Goal: Register for event/course

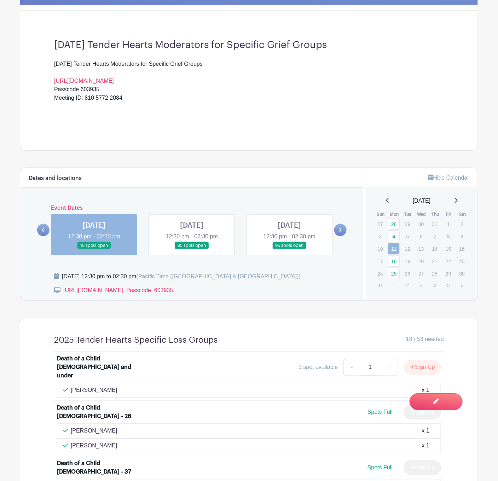
scroll to position [212, 0]
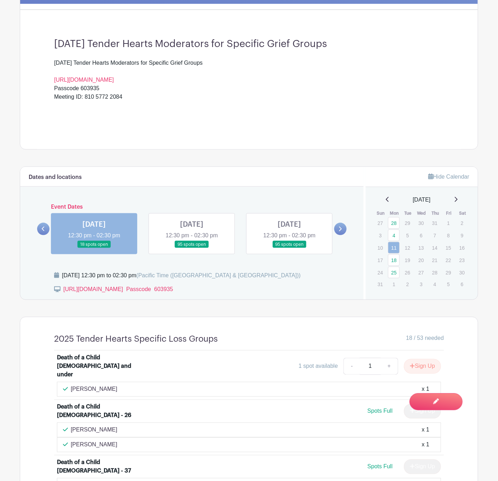
click at [192, 248] on link at bounding box center [192, 248] width 0 height 0
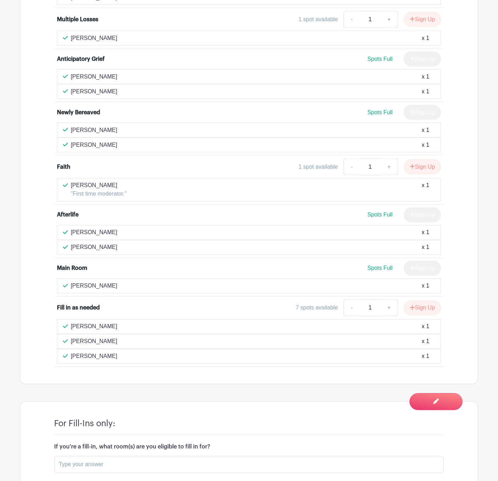
scroll to position [1384, 0]
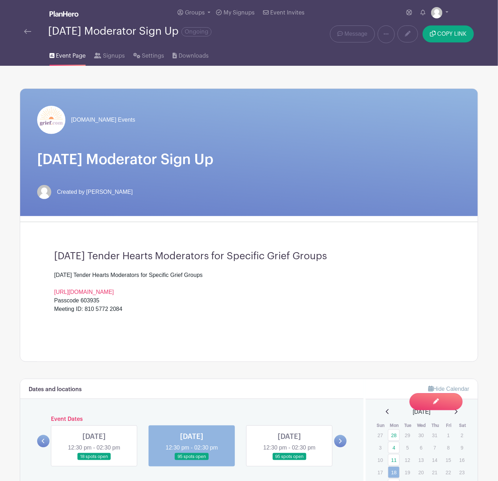
click at [27, 30] on img at bounding box center [27, 31] width 7 height 5
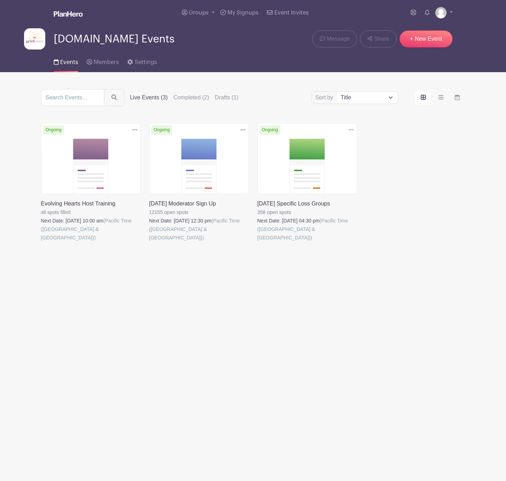
click at [258, 242] on link at bounding box center [258, 242] width 0 height 0
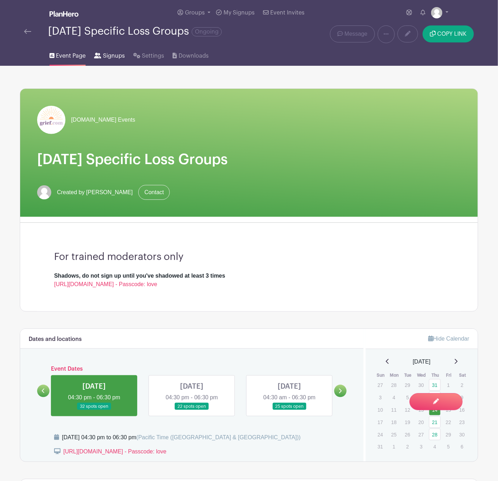
click at [108, 57] on span "Signups" at bounding box center [114, 56] width 22 height 8
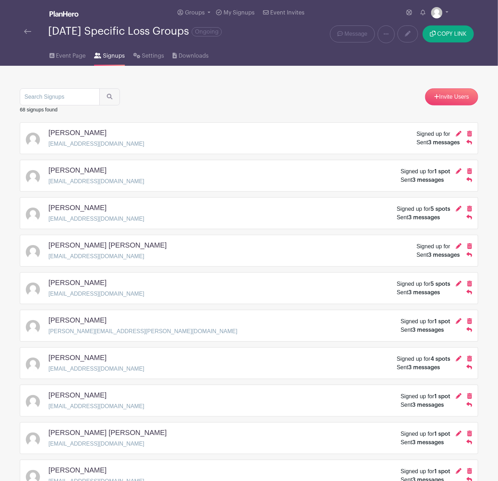
click at [25, 32] on img at bounding box center [27, 31] width 7 height 5
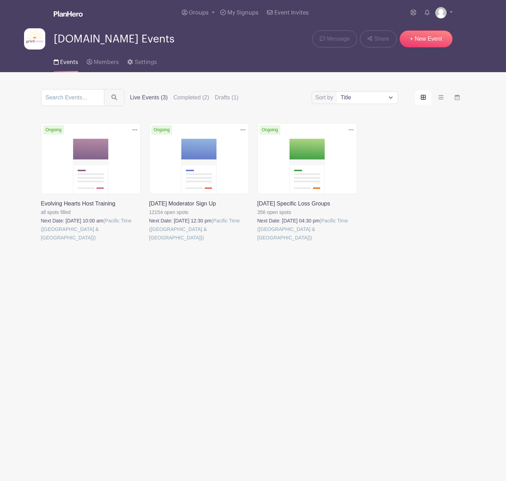
click at [149, 242] on link at bounding box center [149, 242] width 0 height 0
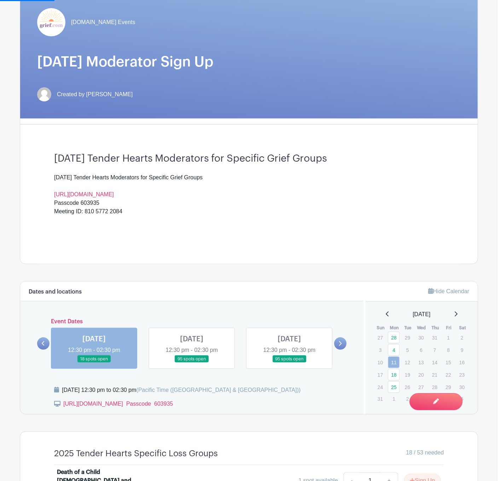
scroll to position [106, 0]
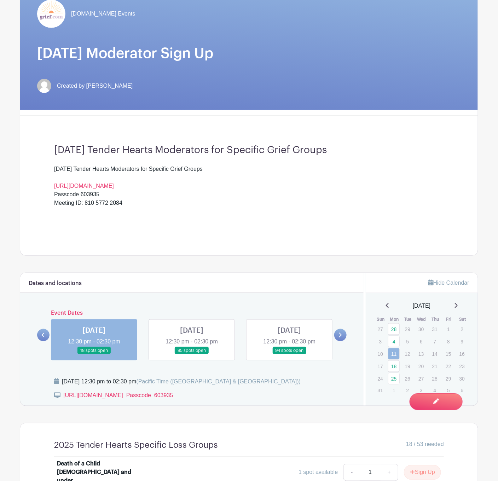
click at [192, 355] on link at bounding box center [192, 355] width 0 height 0
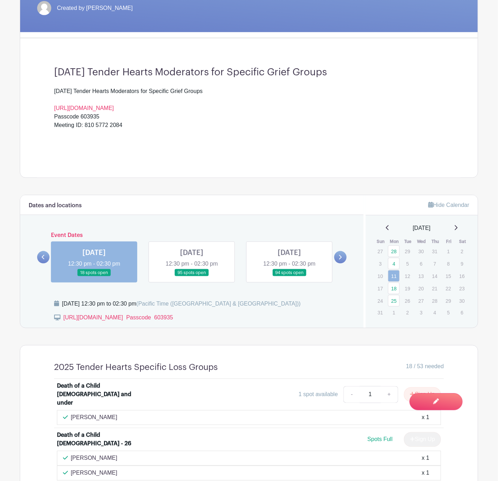
scroll to position [318, 0]
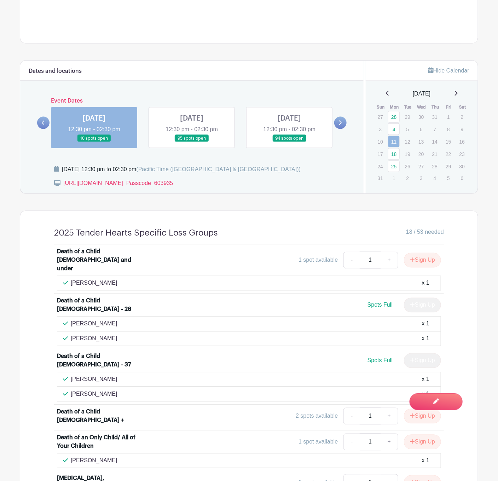
click at [192, 142] on link at bounding box center [192, 142] width 0 height 0
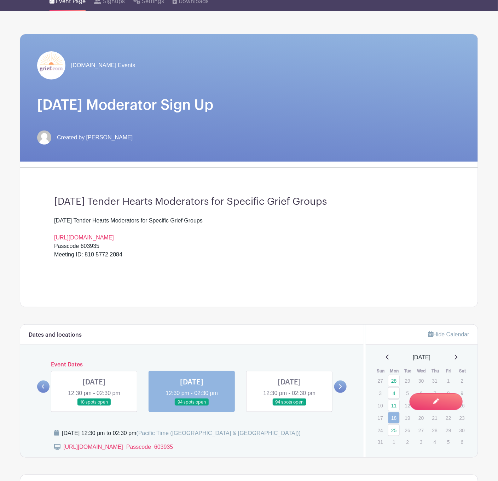
scroll to position [0, 0]
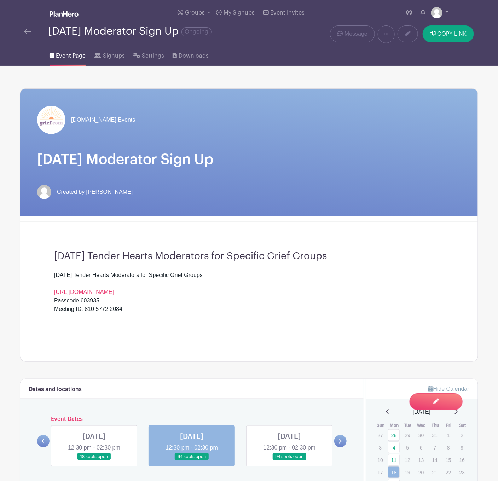
click at [24, 32] on img at bounding box center [27, 31] width 7 height 5
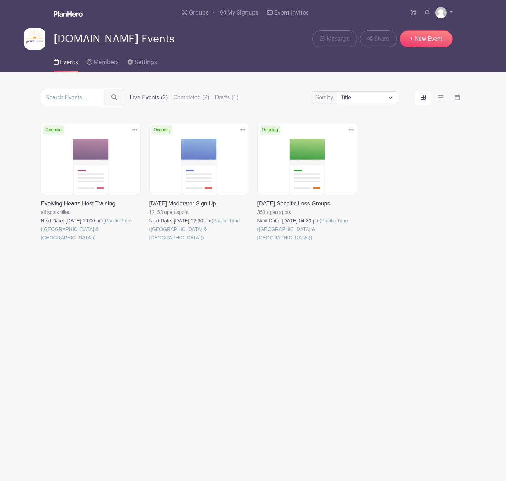
click at [149, 242] on link at bounding box center [149, 242] width 0 height 0
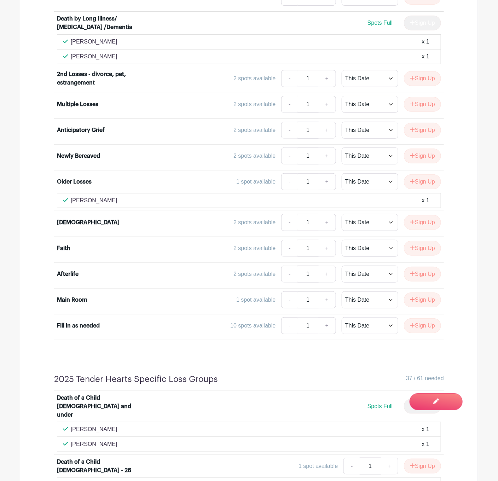
scroll to position [952, 0]
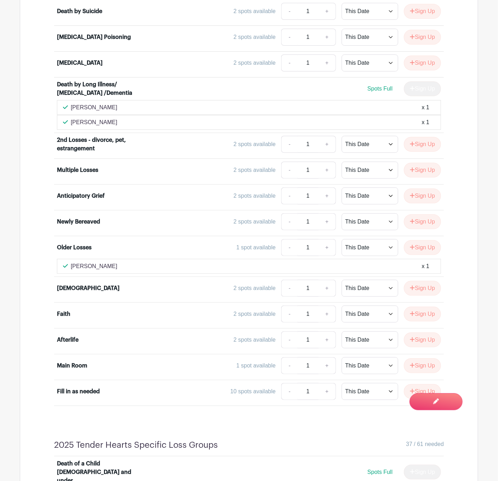
drag, startPoint x: 110, startPoint y: 273, endPoint x: 61, endPoint y: 274, distance: 49.9
click at [61, 274] on div "Julie Garnier x 1" at bounding box center [249, 266] width 384 height 15
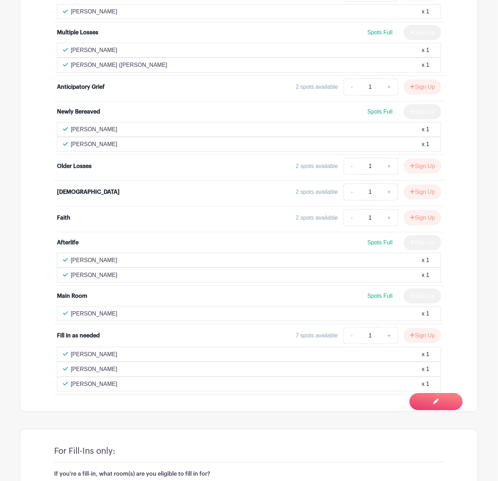
scroll to position [2067, 0]
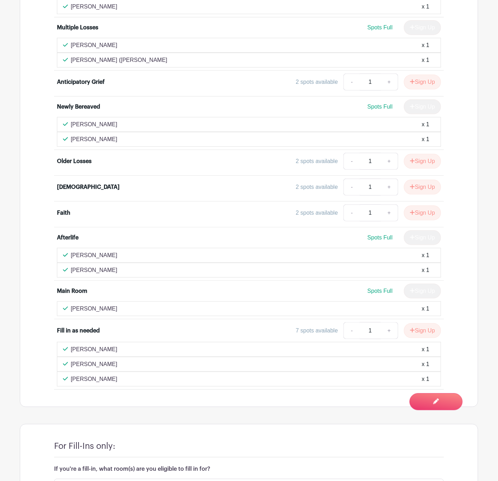
drag, startPoint x: 77, startPoint y: 178, endPoint x: 94, endPoint y: 178, distance: 16.3
click at [80, 166] on div "Older Losses" at bounding box center [74, 161] width 35 height 8
click at [419, 169] on button "Sign Up" at bounding box center [422, 161] width 37 height 15
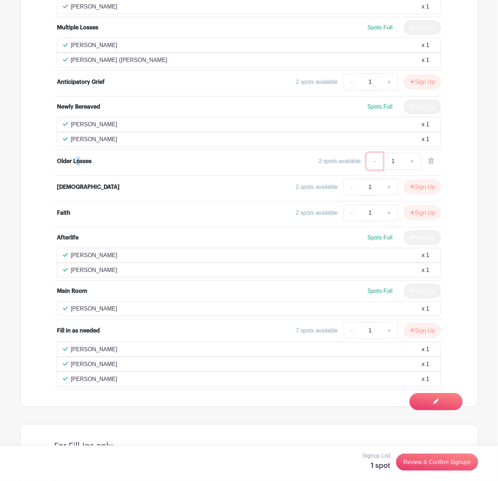
click at [374, 170] on link "-" at bounding box center [375, 161] width 16 height 17
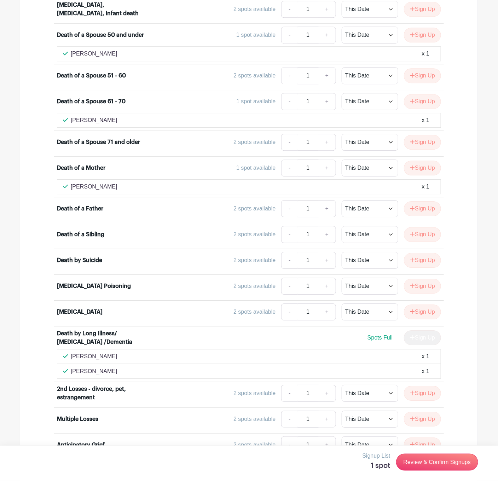
scroll to position [687, 0]
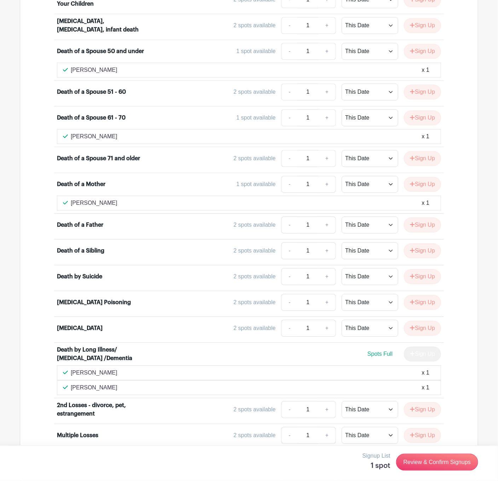
drag, startPoint x: 120, startPoint y: 375, endPoint x: 62, endPoint y: 378, distance: 58.1
click at [56, 377] on li "Death by Long Illness/ [MEDICAL_DATA] /Dementia Spots Full Sign Up [PERSON_NAME…" at bounding box center [249, 371] width 390 height 56
copy p "[PERSON_NAME]"
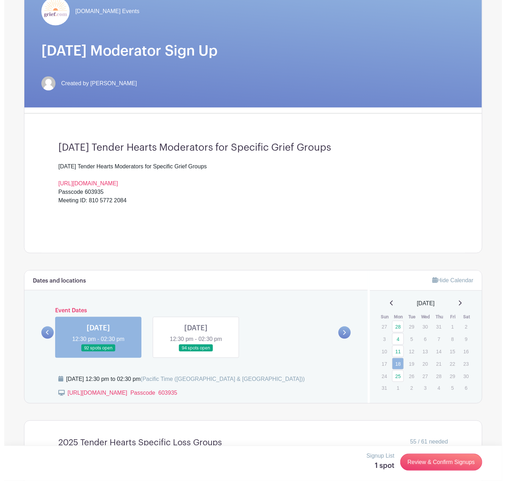
scroll to position [0, 0]
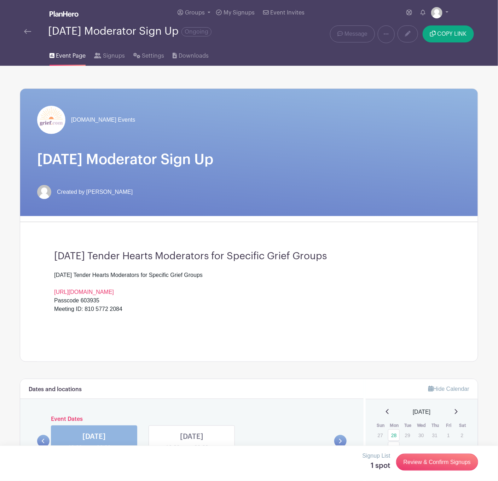
click at [104, 55] on span "Signups" at bounding box center [114, 56] width 22 height 8
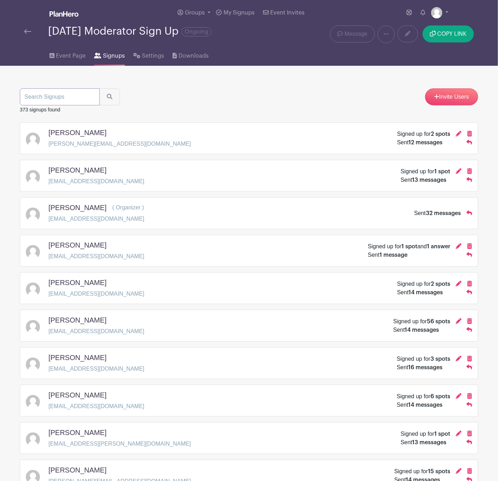
paste input "[PERSON_NAME]"
type input "[PERSON_NAME]"
click at [99, 88] on button "submit" at bounding box center [109, 96] width 21 height 17
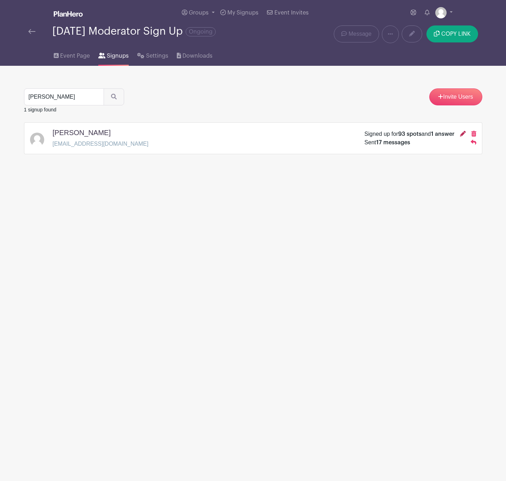
click at [462, 137] on icon at bounding box center [463, 134] width 6 height 6
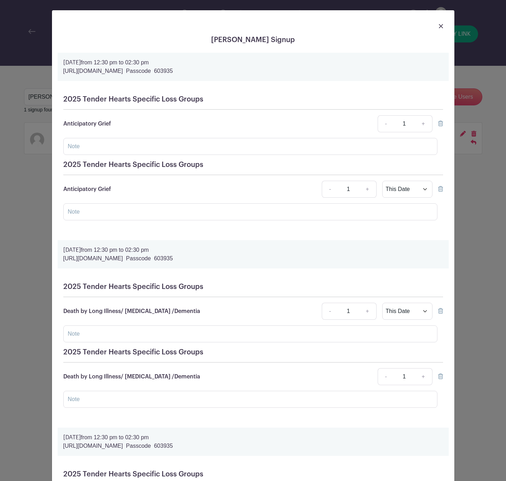
click at [438, 125] on icon at bounding box center [440, 124] width 5 height 6
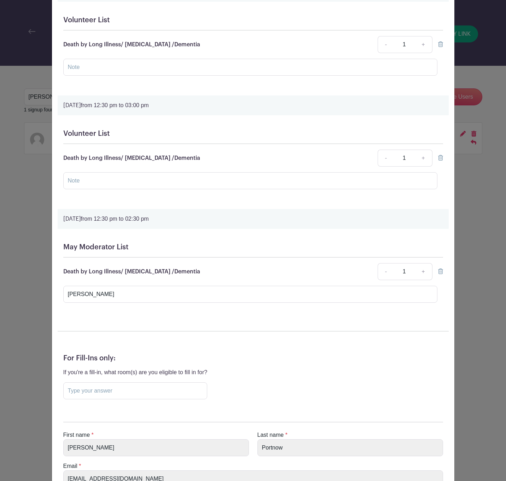
scroll to position [10720, 0]
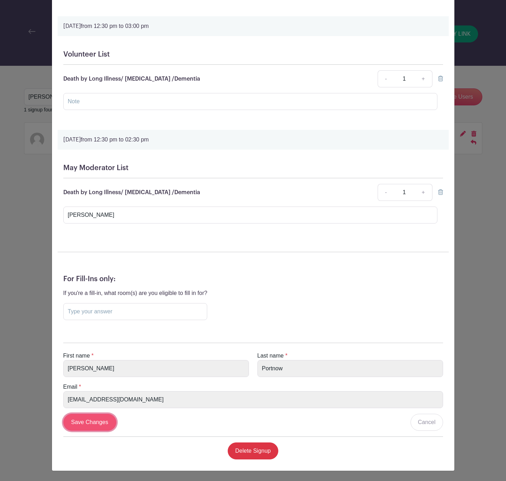
click at [81, 424] on input "Save Changes" at bounding box center [89, 422] width 53 height 17
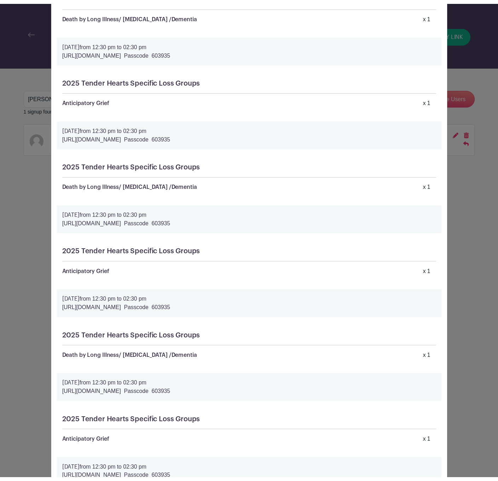
scroll to position [0, 0]
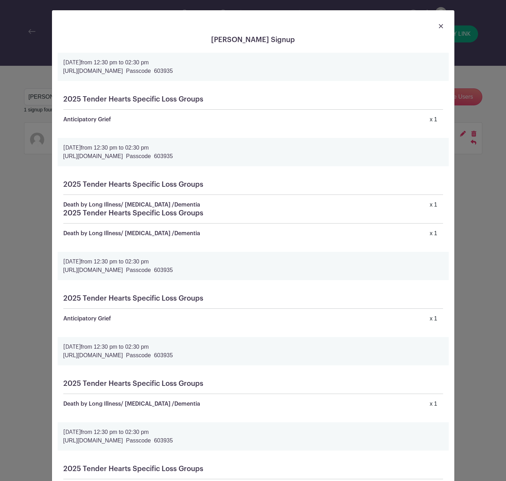
click at [439, 25] on img at bounding box center [441, 26] width 4 height 4
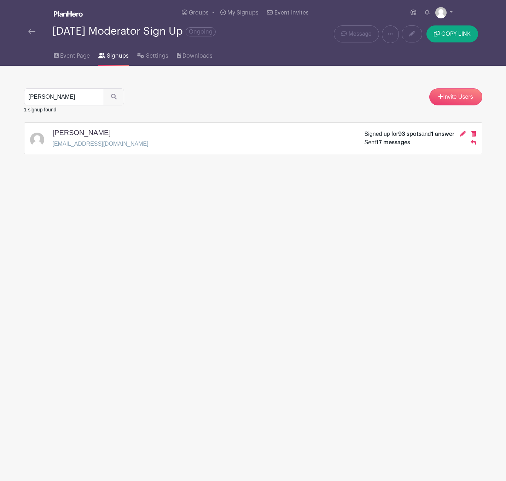
click at [30, 32] on img at bounding box center [31, 31] width 7 height 5
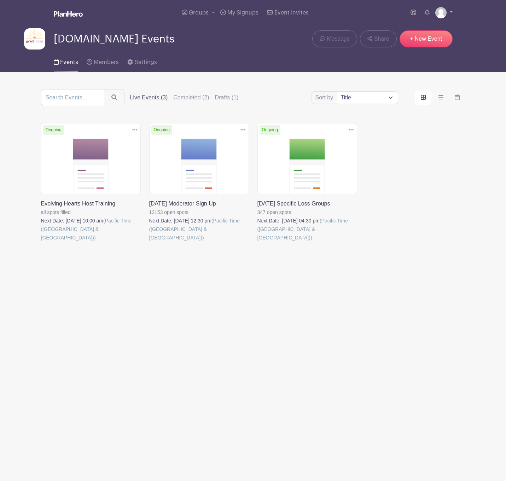
click at [149, 242] on link at bounding box center [149, 242] width 0 height 0
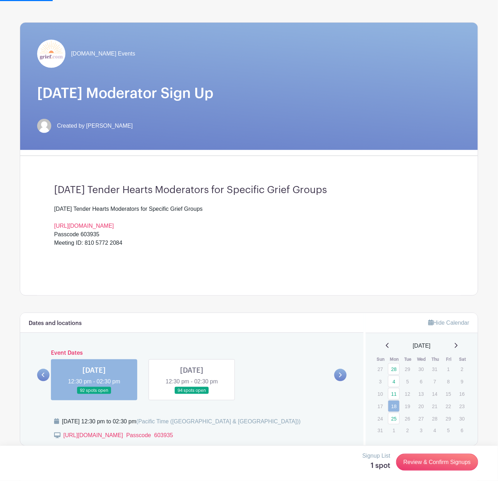
scroll to position [265, 0]
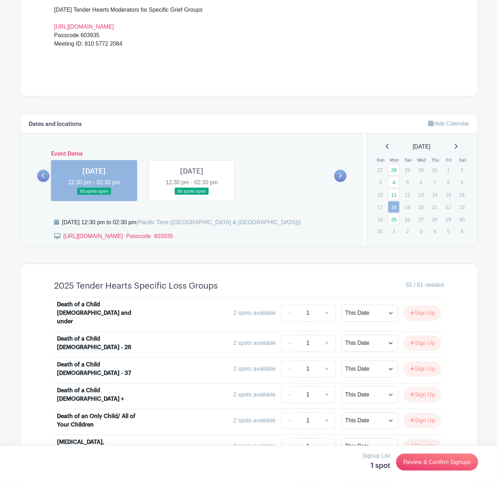
click at [94, 195] on link at bounding box center [94, 195] width 0 height 0
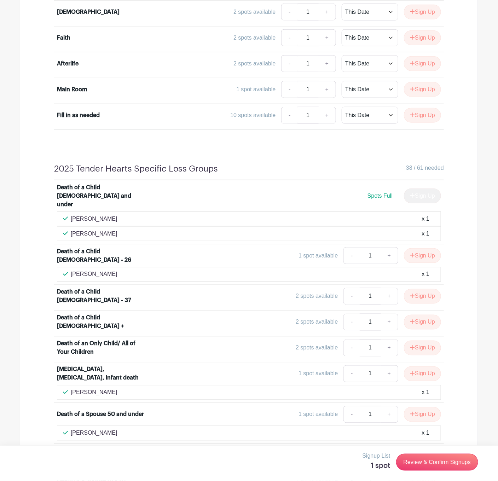
scroll to position [1327, 0]
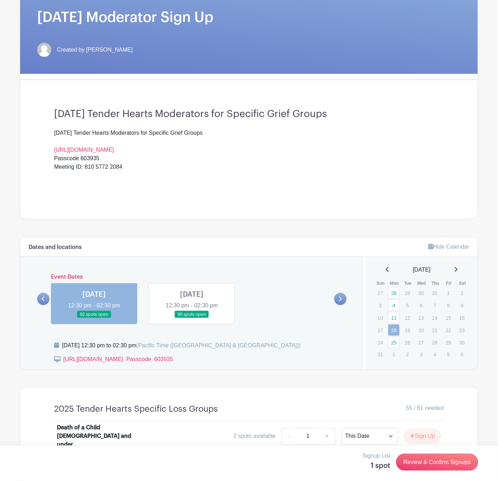
scroll to position [318, 0]
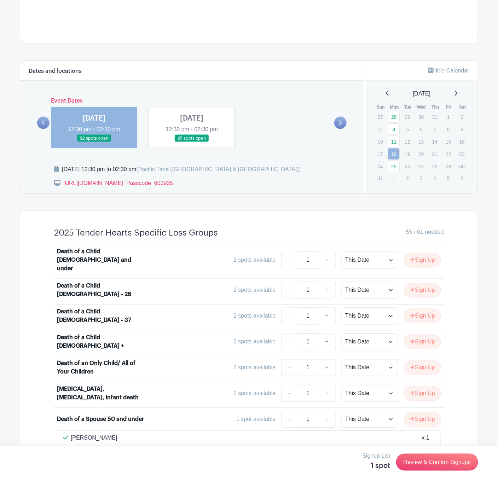
click at [192, 142] on link at bounding box center [192, 142] width 0 height 0
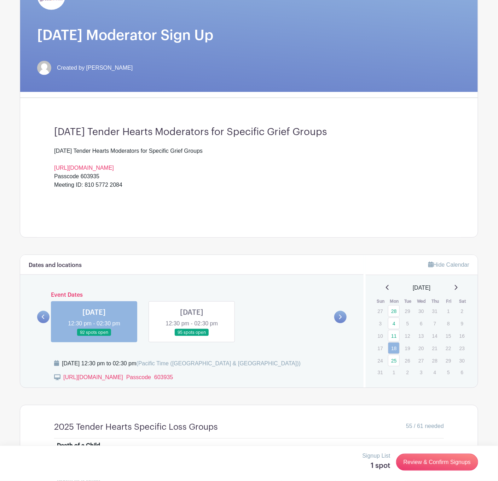
scroll to position [0, 0]
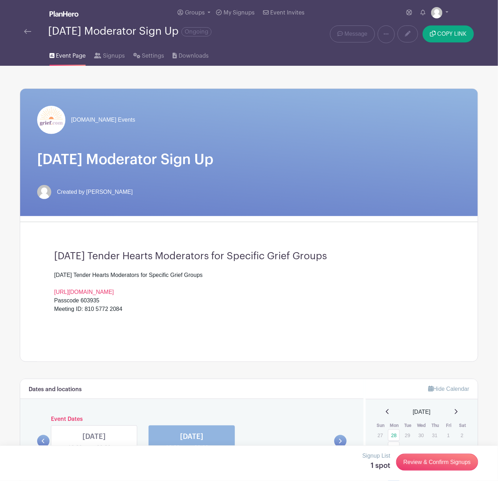
drag, startPoint x: 255, startPoint y: 49, endPoint x: 258, endPoint y: 45, distance: 5.3
click at [256, 49] on div "Event Page Signups Settings Downloads" at bounding box center [249, 54] width 467 height 23
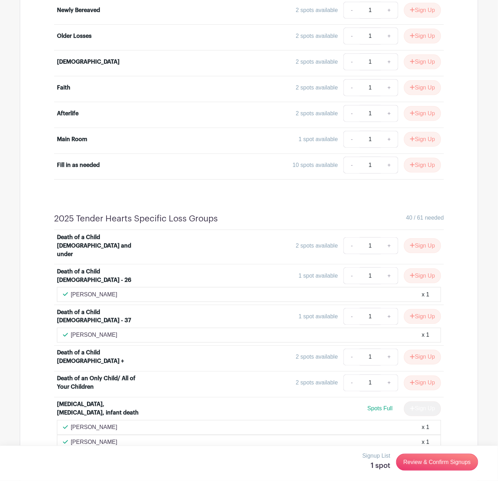
scroll to position [1168, 0]
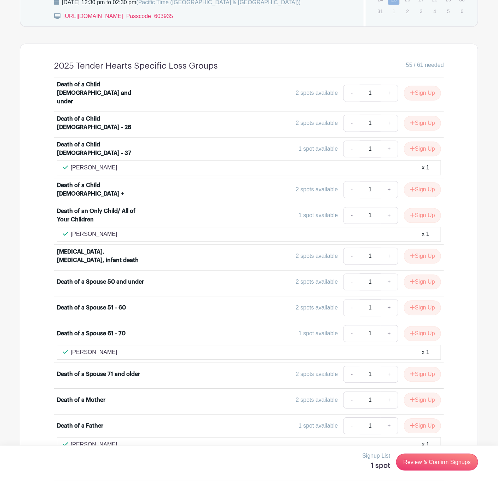
scroll to position [331, 0]
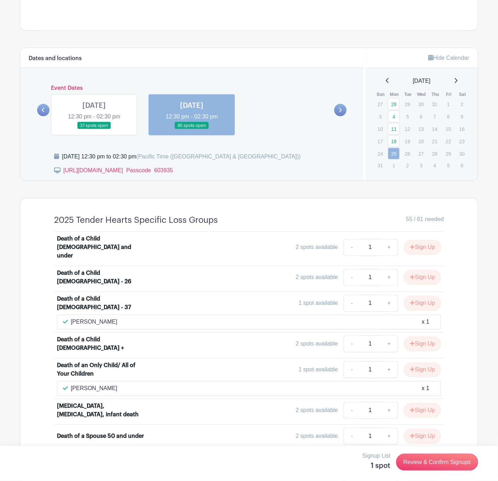
click at [94, 129] on link at bounding box center [94, 129] width 0 height 0
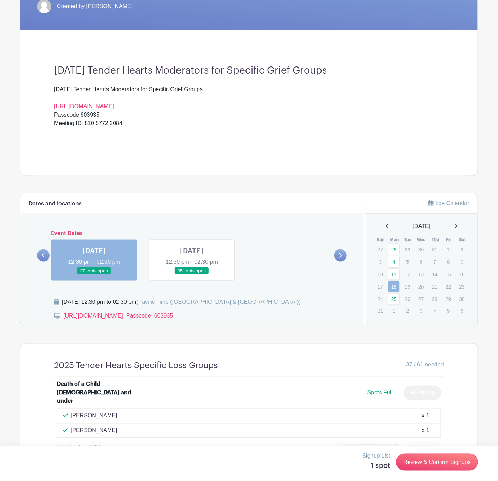
scroll to position [102, 0]
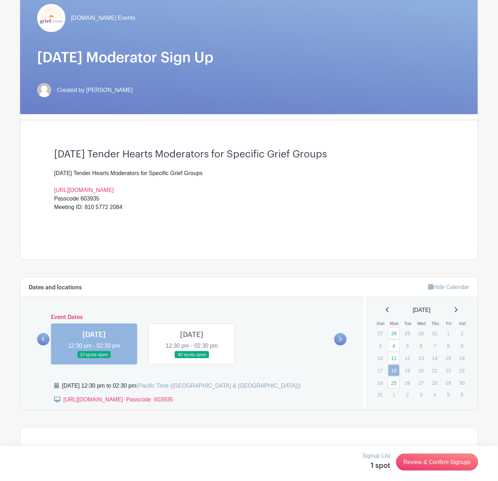
drag, startPoint x: 340, startPoint y: 65, endPoint x: 258, endPoint y: 1, distance: 103.9
click at [340, 65] on h1 "[DATE] Moderator Sign Up" at bounding box center [249, 57] width 424 height 17
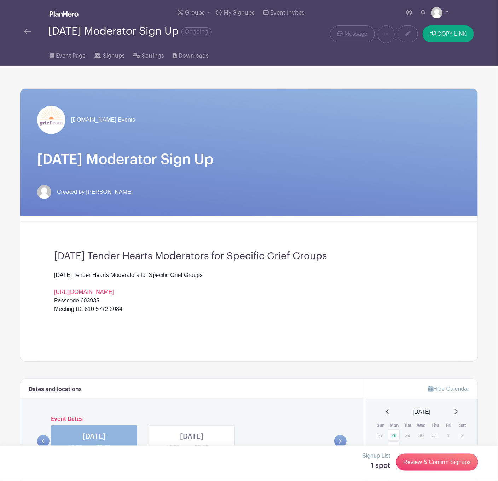
click at [25, 31] on img at bounding box center [27, 31] width 7 height 5
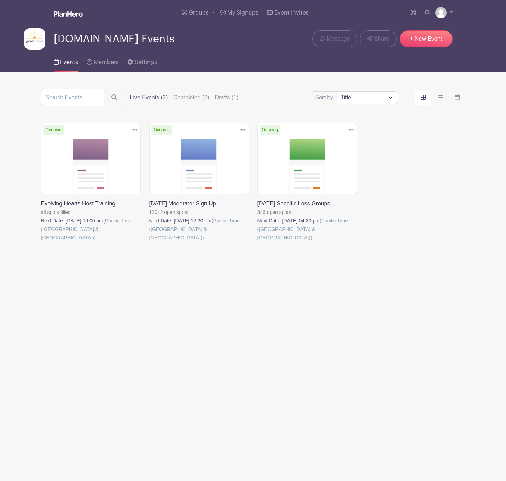
click at [41, 242] on link at bounding box center [41, 242] width 0 height 0
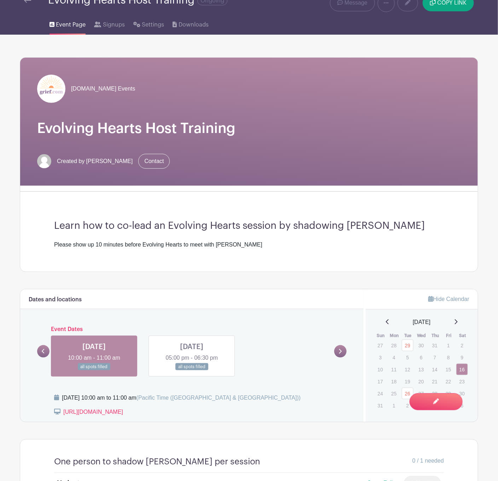
scroll to position [127, 0]
